Goal: Task Accomplishment & Management: Manage account settings

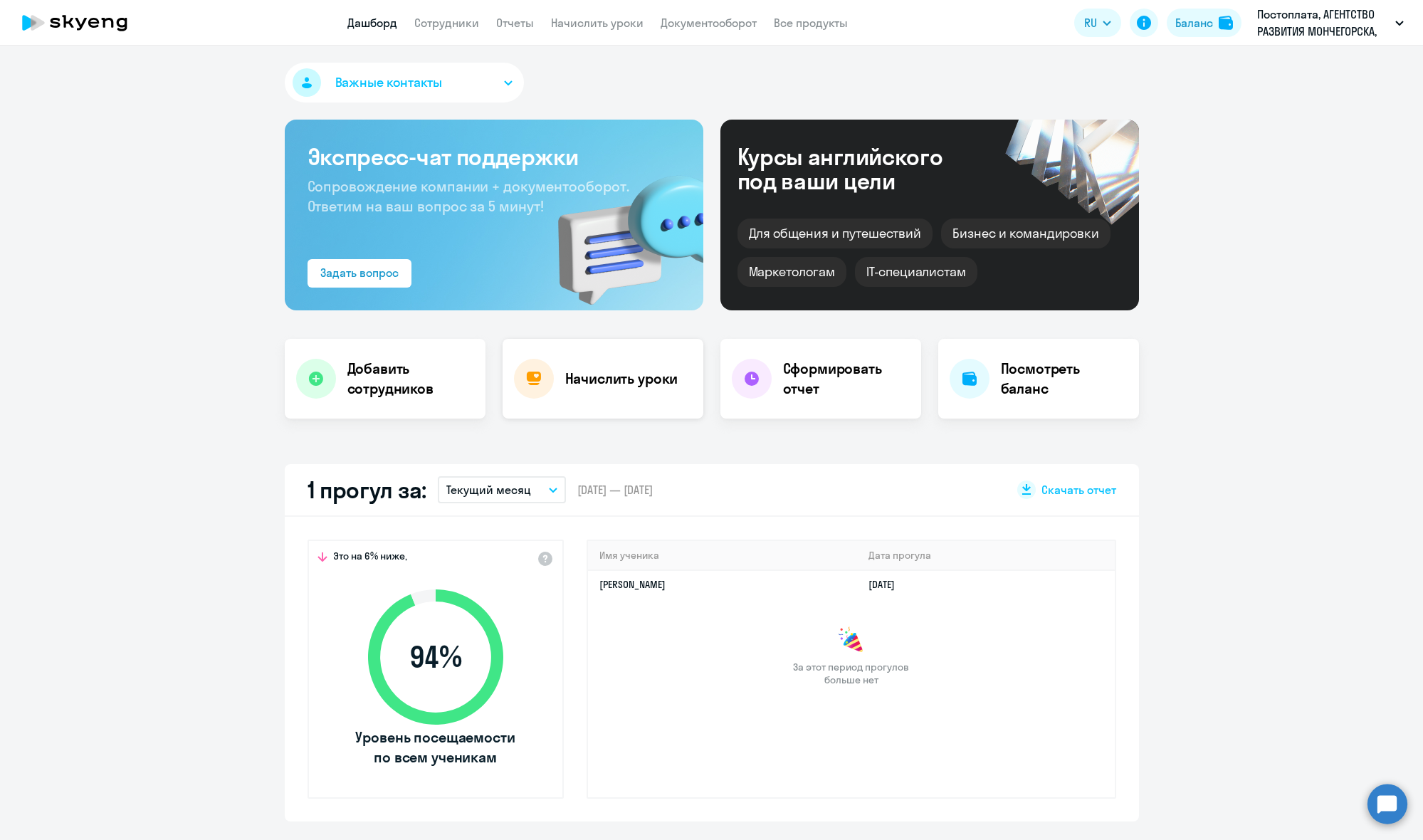
select select "30"
click at [625, 386] on h4 "Начислить уроки" at bounding box center [622, 379] width 113 height 20
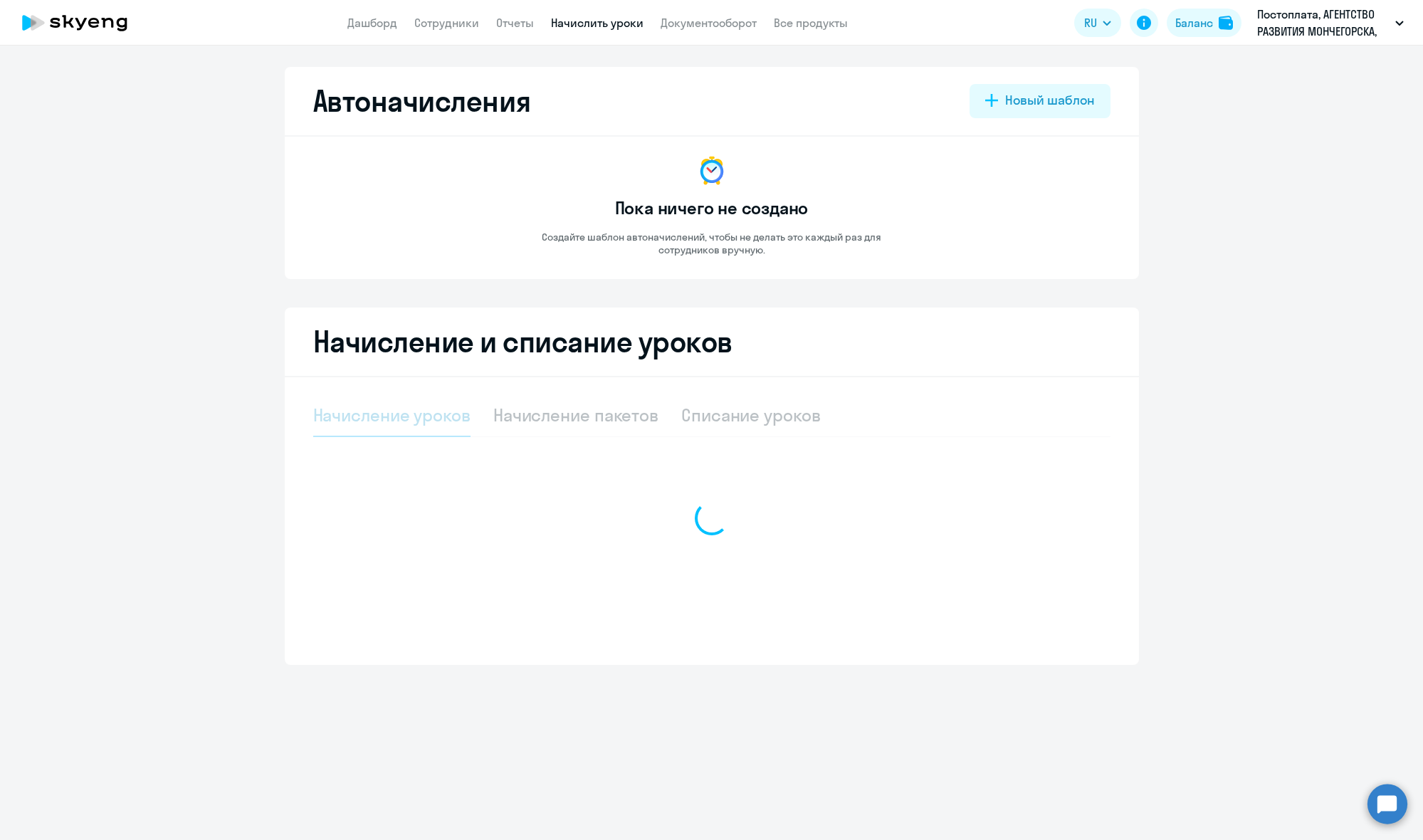
select select "10"
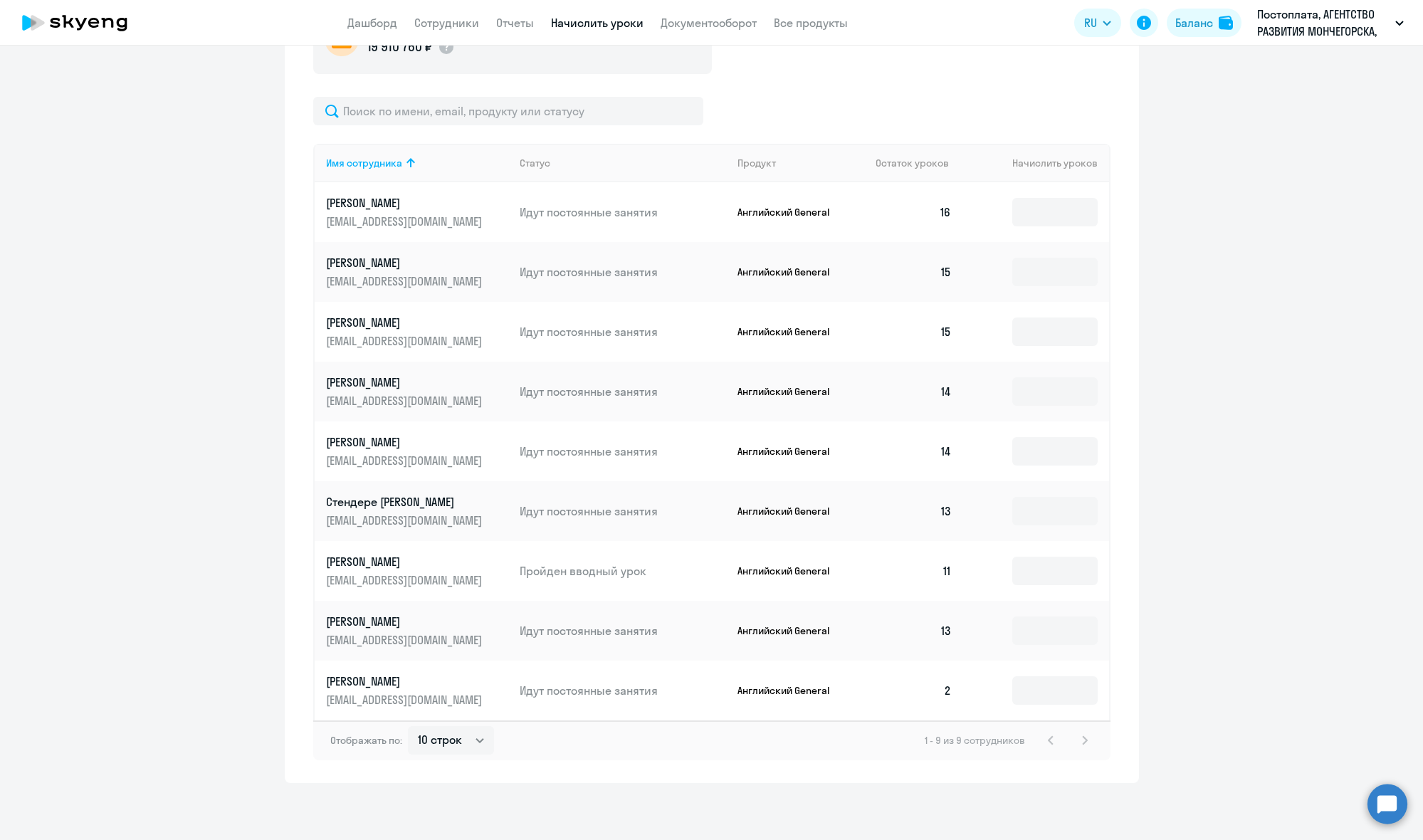
scroll to position [450, 0]
drag, startPoint x: 1041, startPoint y: 695, endPoint x: 1073, endPoint y: 690, distance: 32.4
click at [1041, 695] on input at bounding box center [1055, 690] width 86 height 28
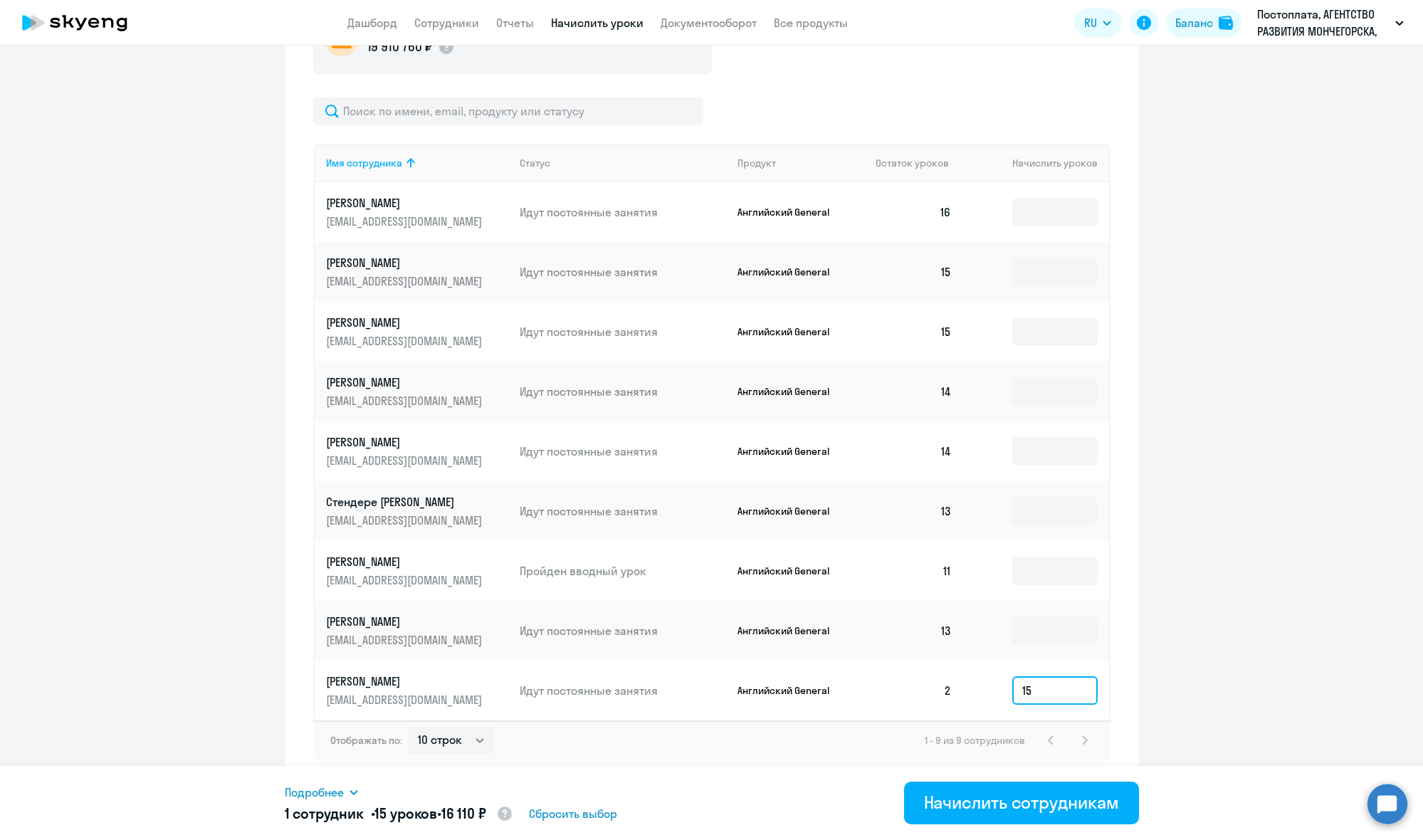
type input "15"
click at [1045, 646] on td at bounding box center [1036, 630] width 145 height 59
drag, startPoint x: 1014, startPoint y: 805, endPoint x: 1027, endPoint y: 805, distance: 13.0
click at [1014, 805] on div "Начислить сотрудникам" at bounding box center [1021, 802] width 195 height 23
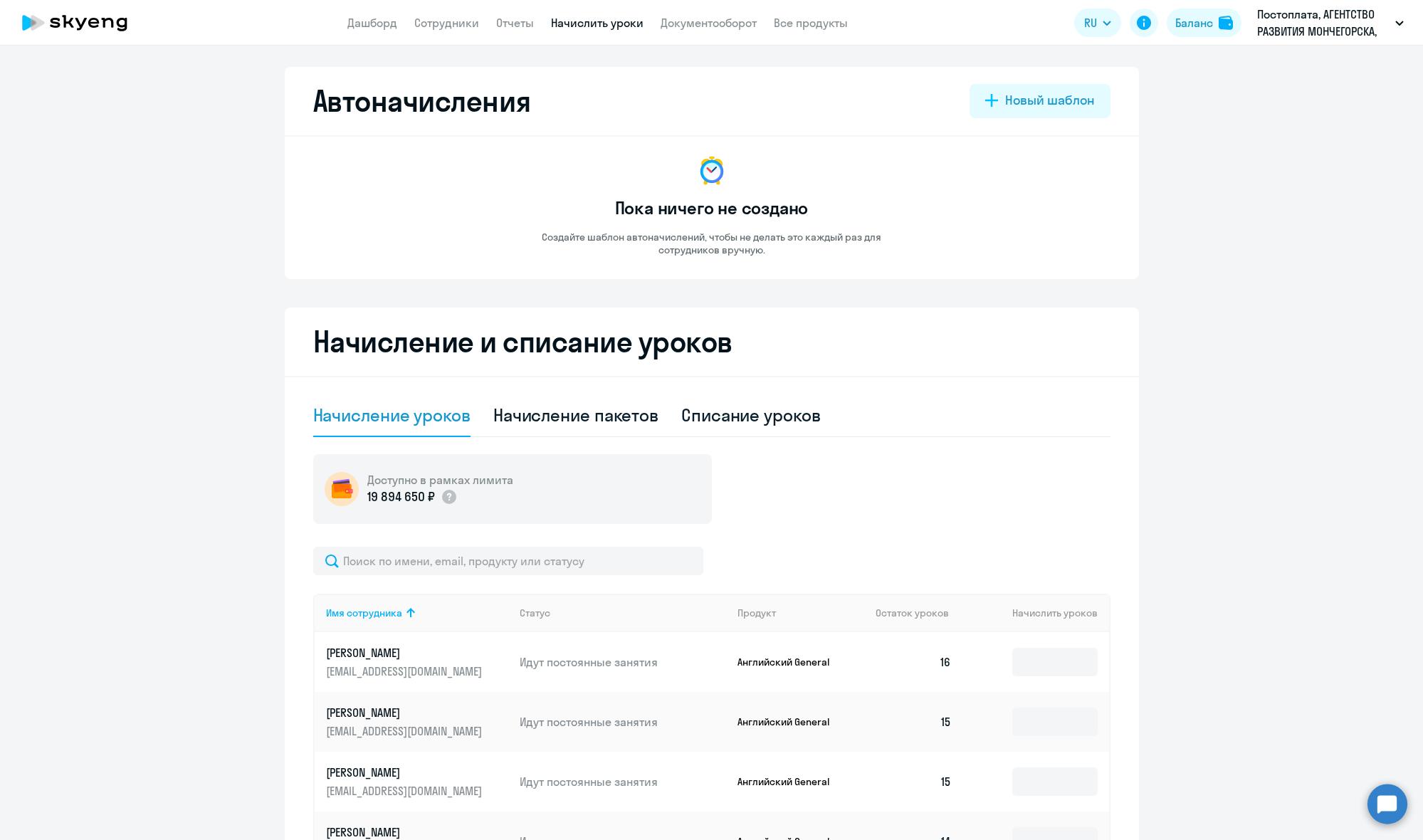
scroll to position [19, 0]
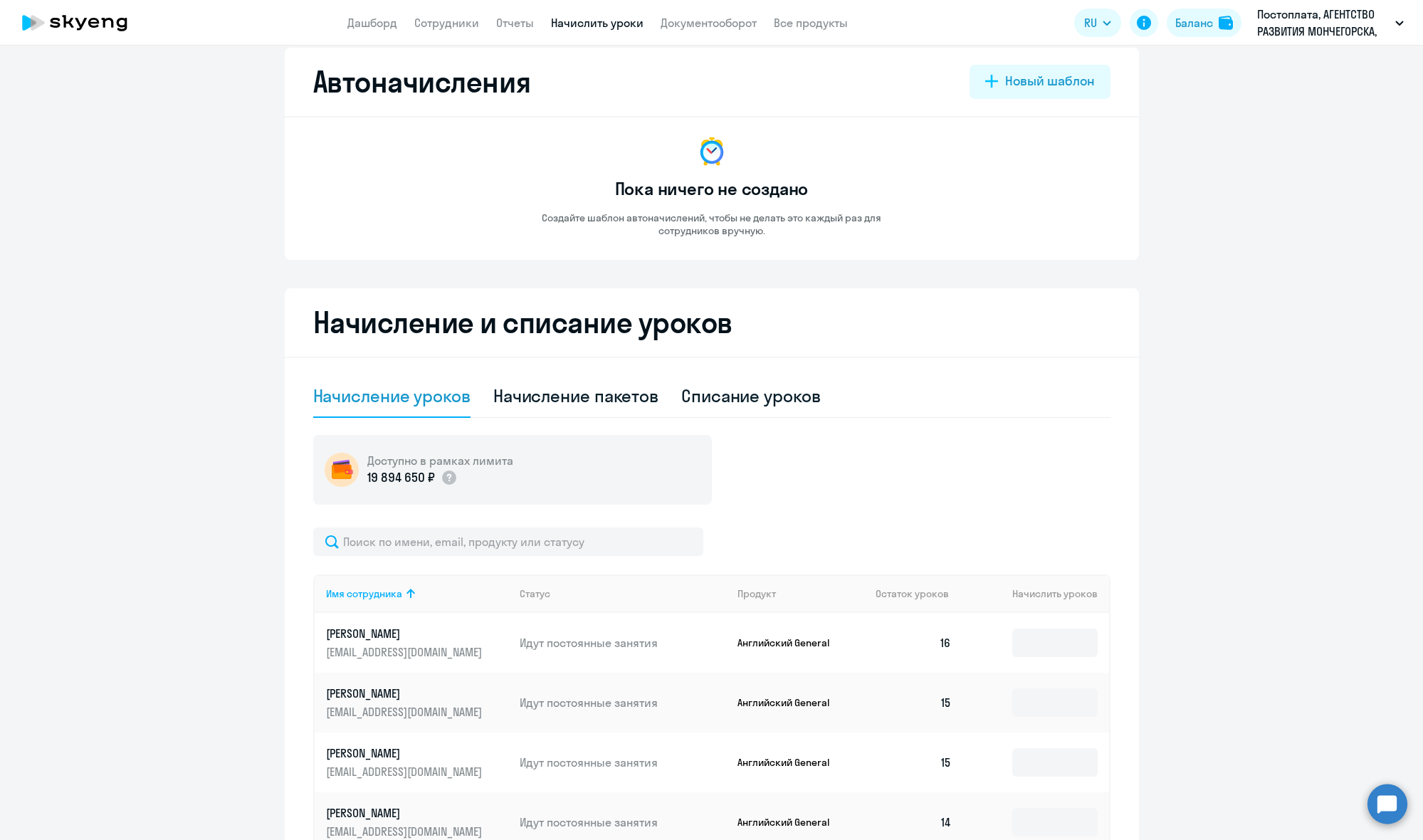
click at [73, 25] on icon at bounding box center [74, 23] width 125 height 36
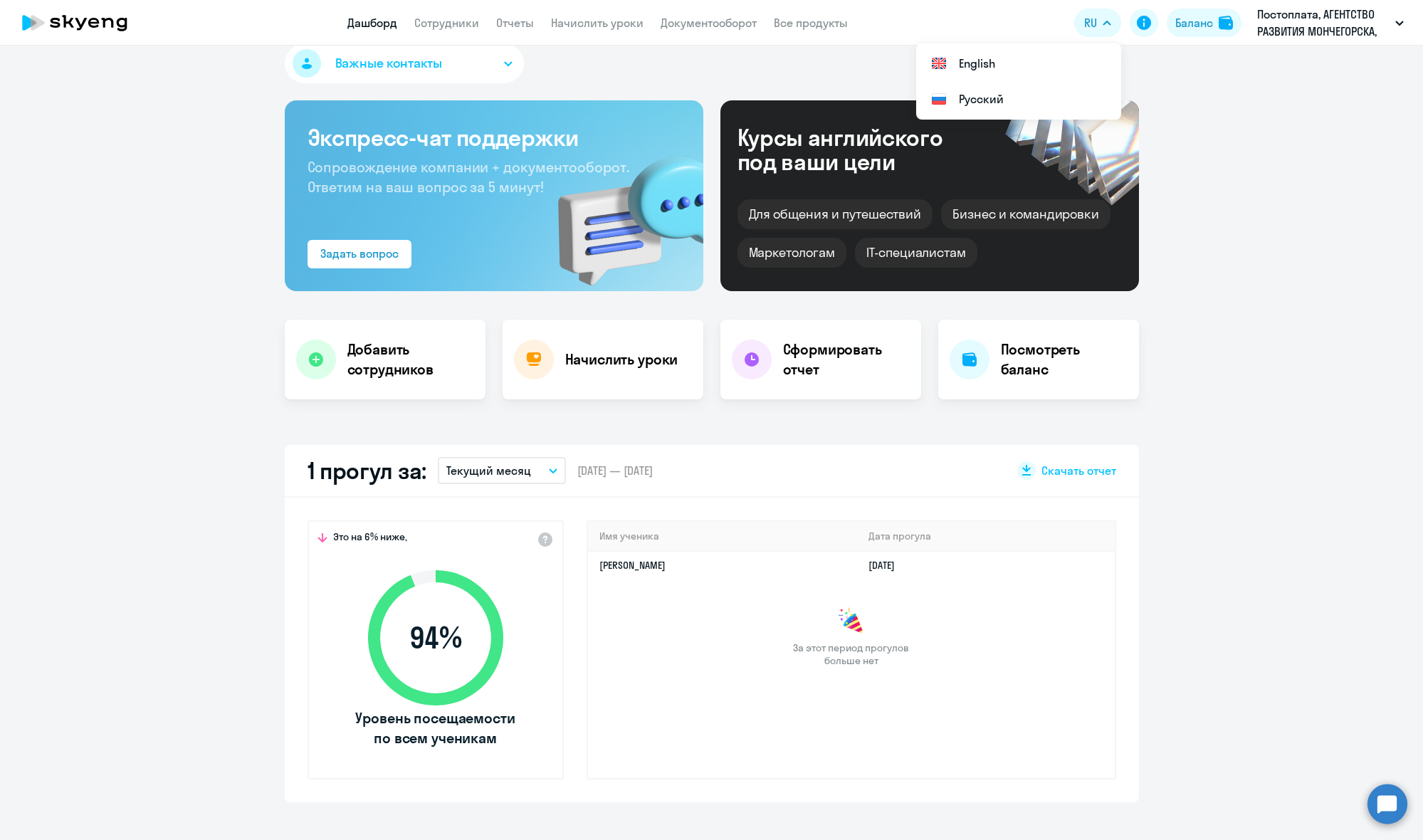
select select "30"
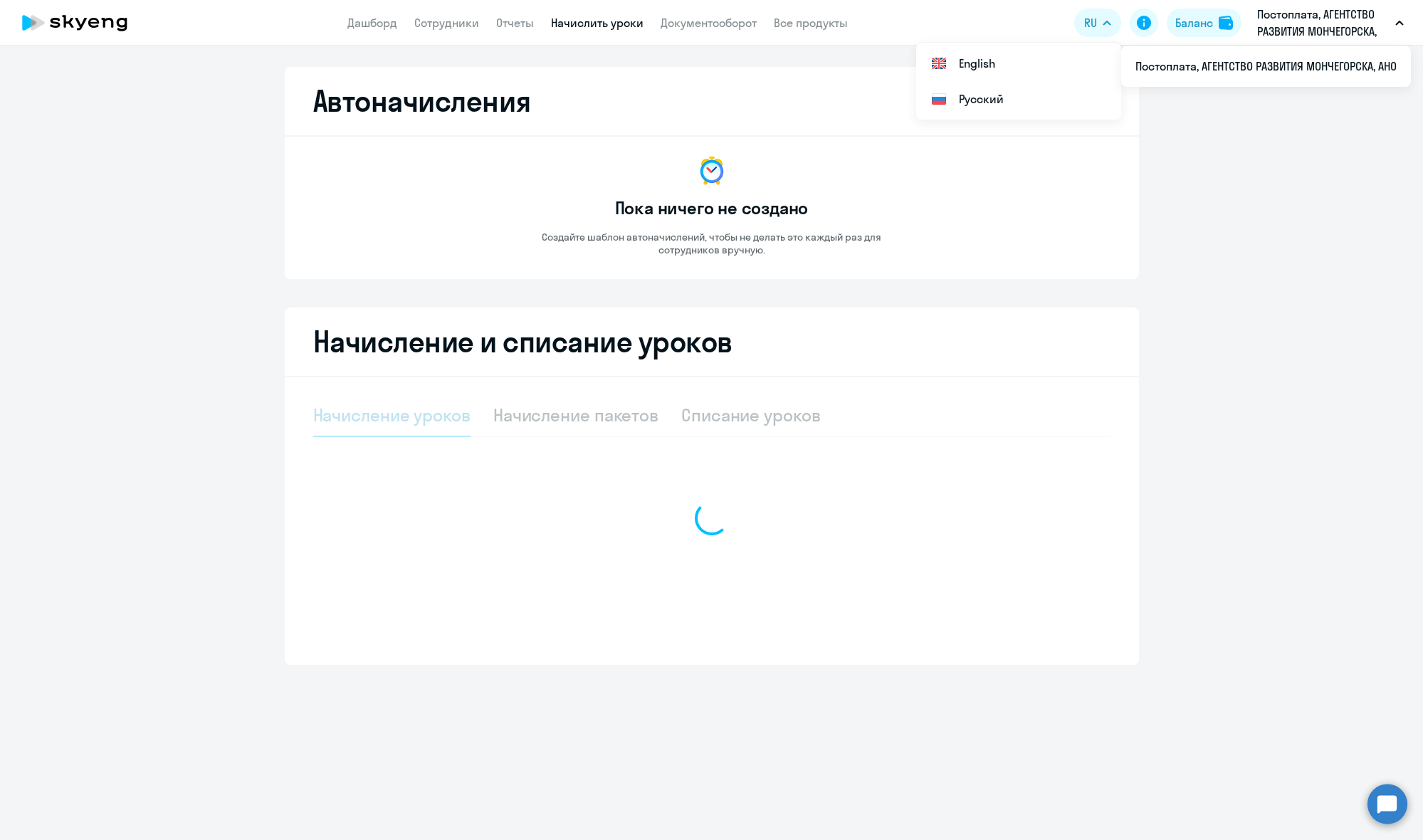
select select "10"
